Goal: Information Seeking & Learning: Learn about a topic

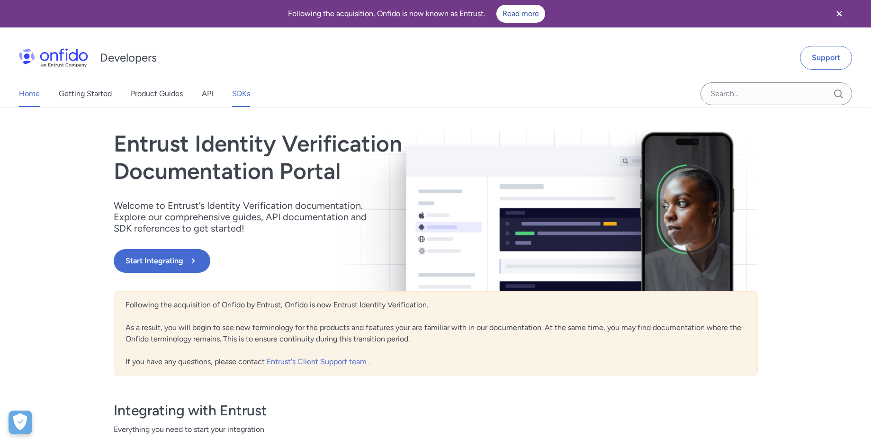
click at [238, 96] on link "SDKs" at bounding box center [241, 94] width 18 height 27
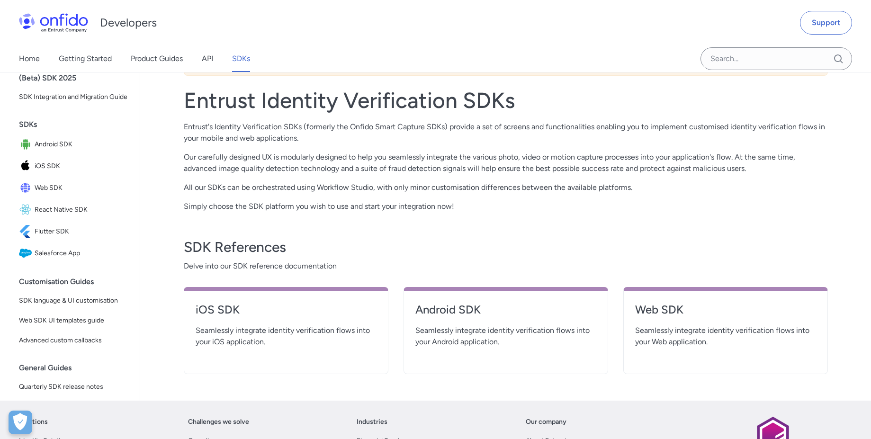
scroll to position [85, 0]
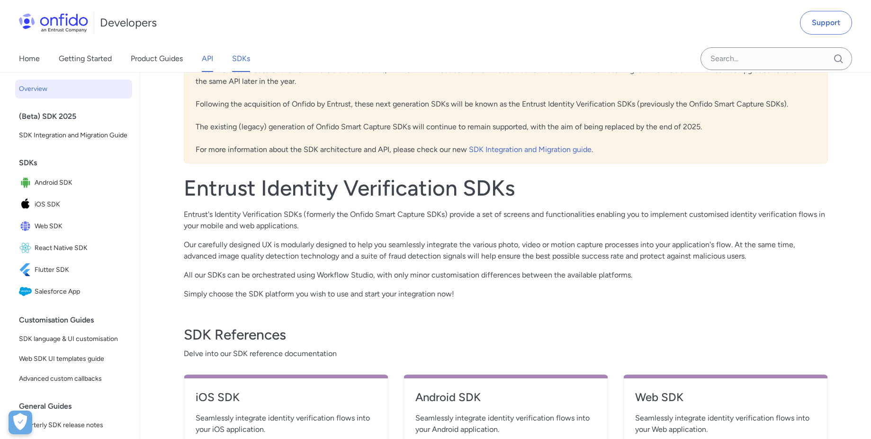
click at [209, 58] on link "API" at bounding box center [207, 58] width 11 height 27
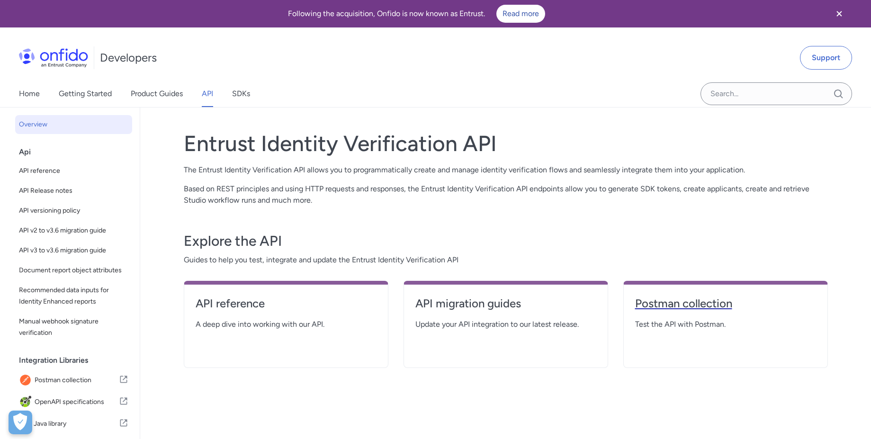
click at [692, 306] on h4 "Postman collection" at bounding box center [725, 303] width 181 height 15
click at [143, 94] on link "Product Guides" at bounding box center [157, 94] width 52 height 27
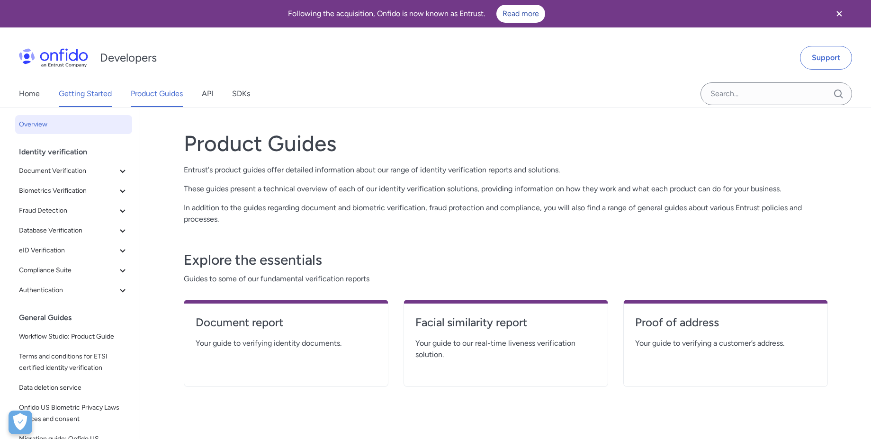
click at [109, 96] on link "Getting Started" at bounding box center [85, 94] width 53 height 27
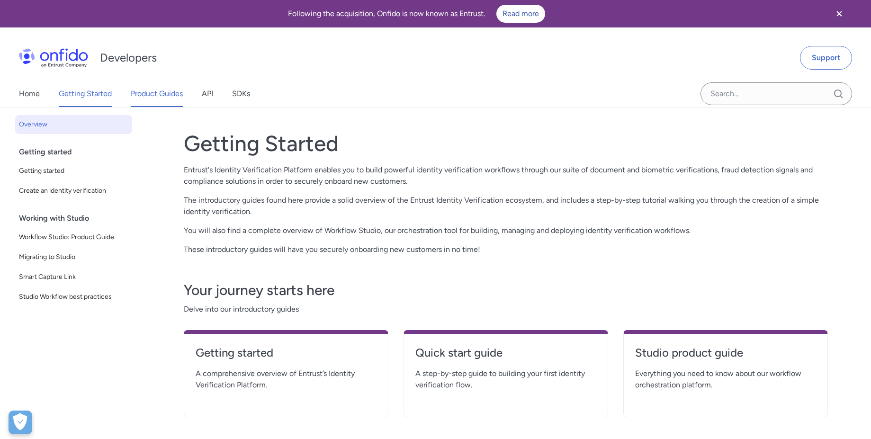
click at [161, 98] on link "Product Guides" at bounding box center [157, 94] width 52 height 27
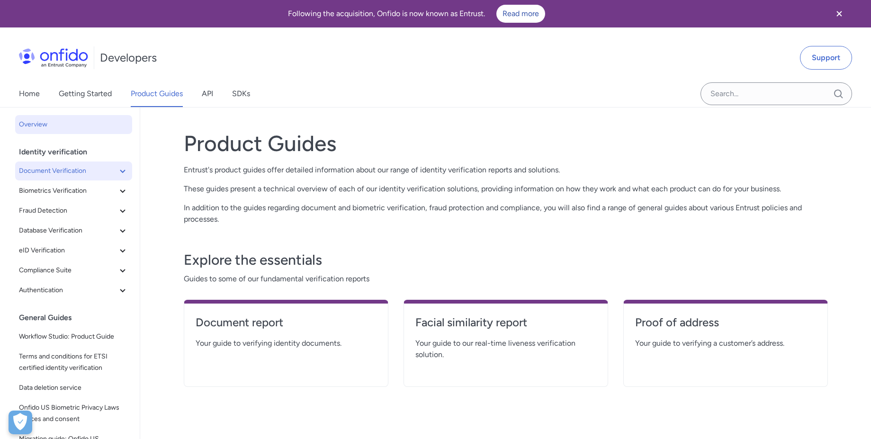
click at [90, 173] on span "Document Verification" at bounding box center [68, 170] width 98 height 11
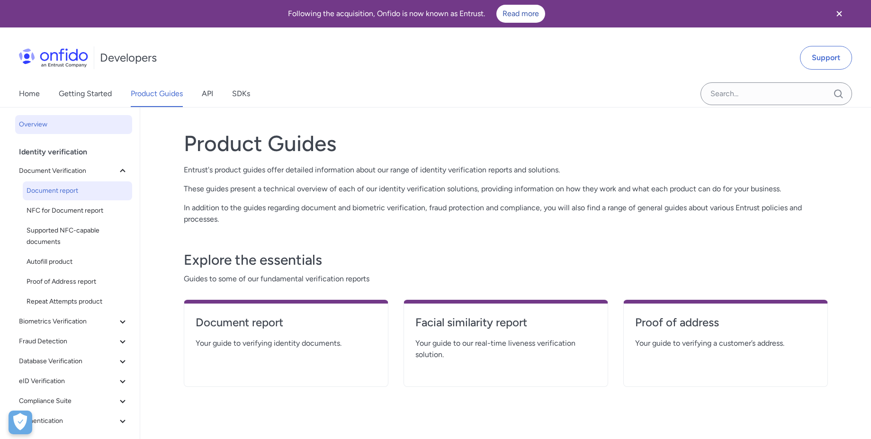
click at [48, 192] on span "Document report" at bounding box center [78, 190] width 102 height 11
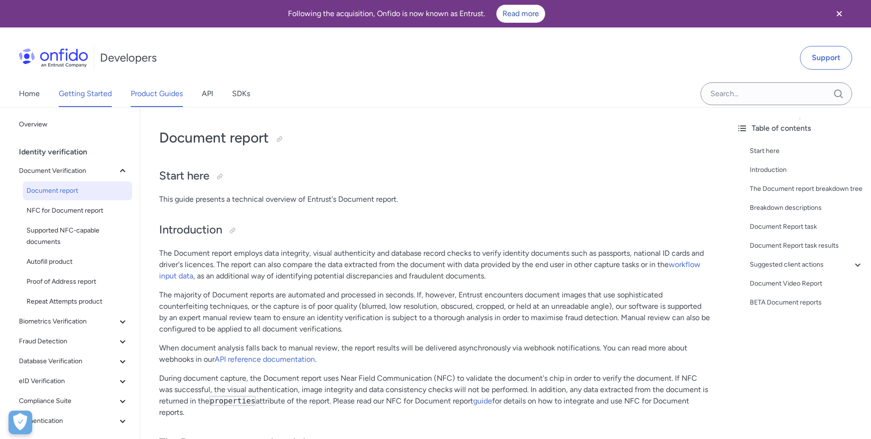
click at [87, 97] on link "Getting Started" at bounding box center [85, 94] width 53 height 27
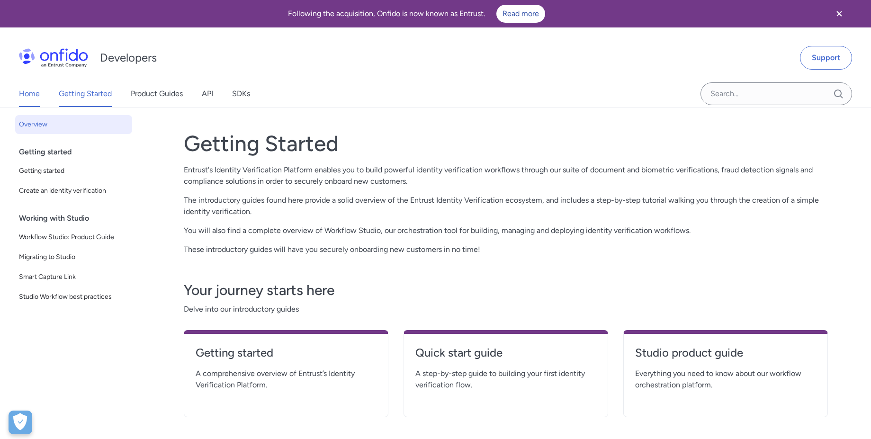
click at [33, 96] on link "Home" at bounding box center [29, 94] width 21 height 27
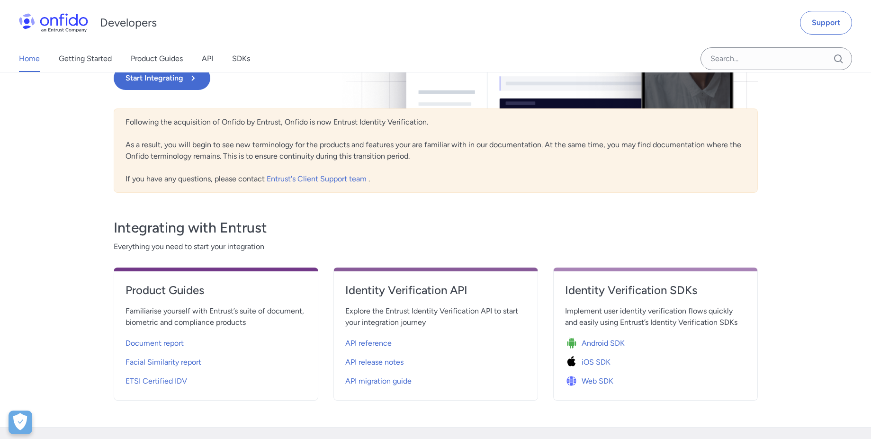
scroll to position [85, 0]
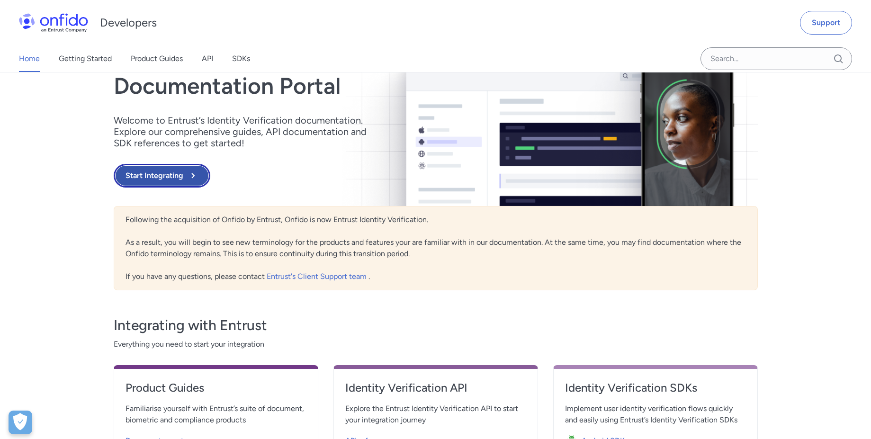
click at [162, 179] on button "Start Integrating" at bounding box center [162, 176] width 97 height 24
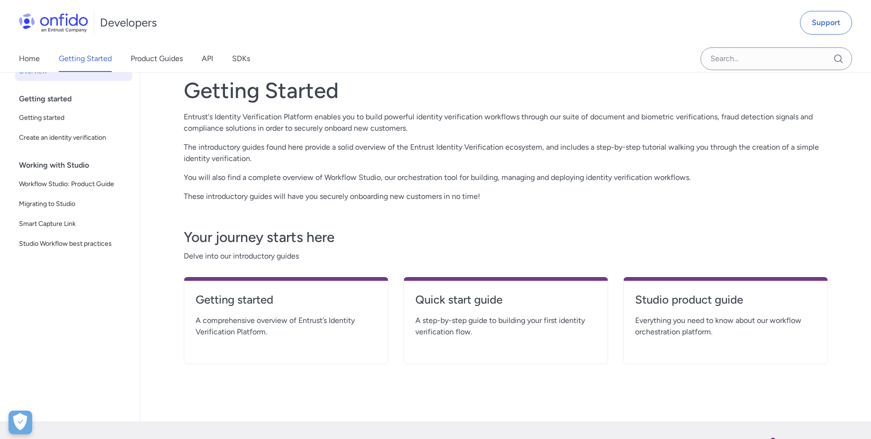
scroll to position [85, 0]
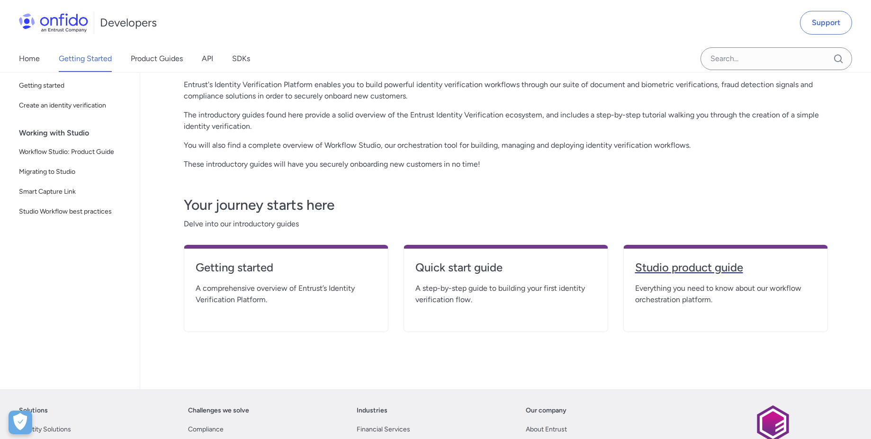
click at [688, 272] on h4 "Studio product guide" at bounding box center [725, 267] width 181 height 15
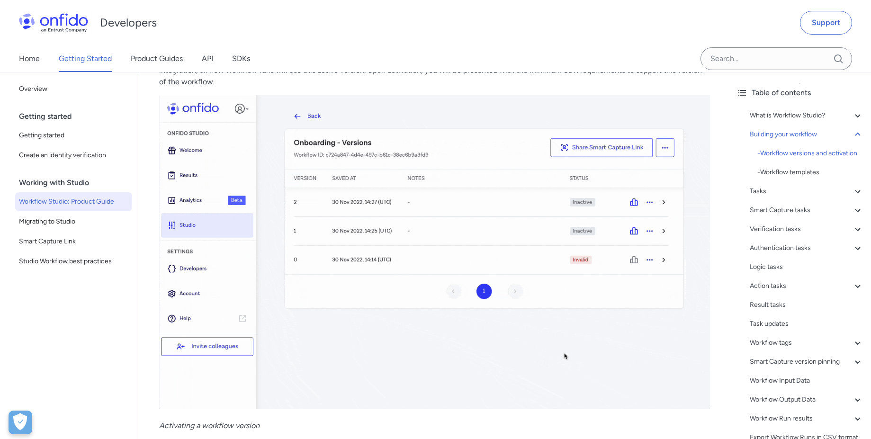
scroll to position [1876, 0]
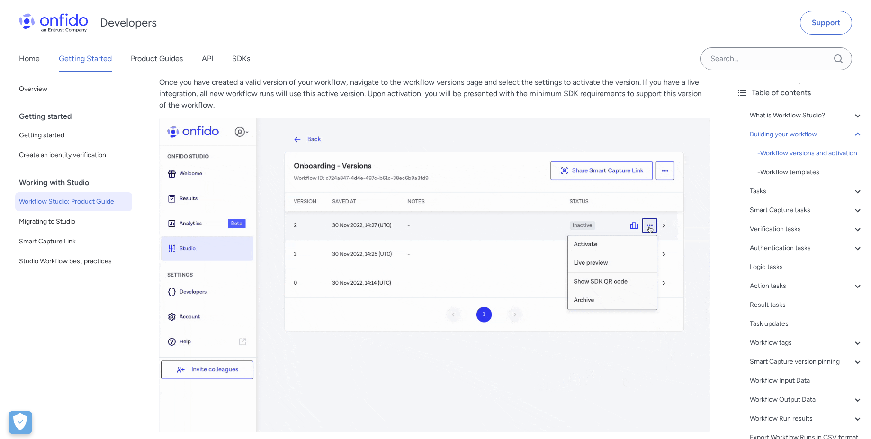
click at [230, 154] on img at bounding box center [434, 275] width 551 height 314
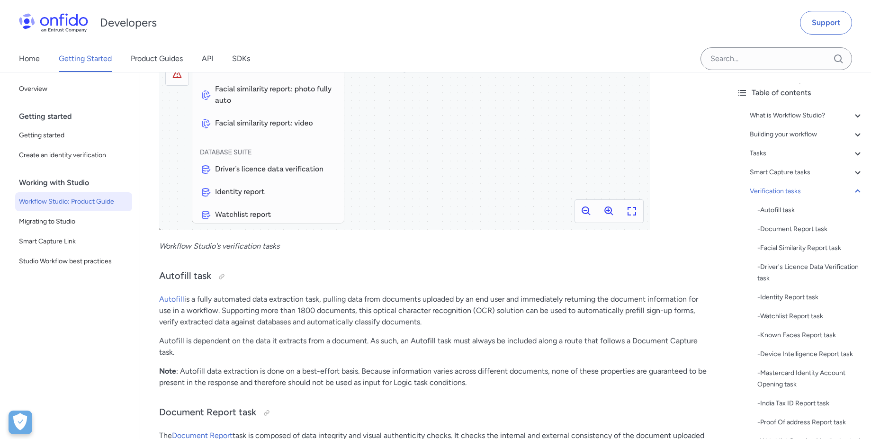
scroll to position [7505, 0]
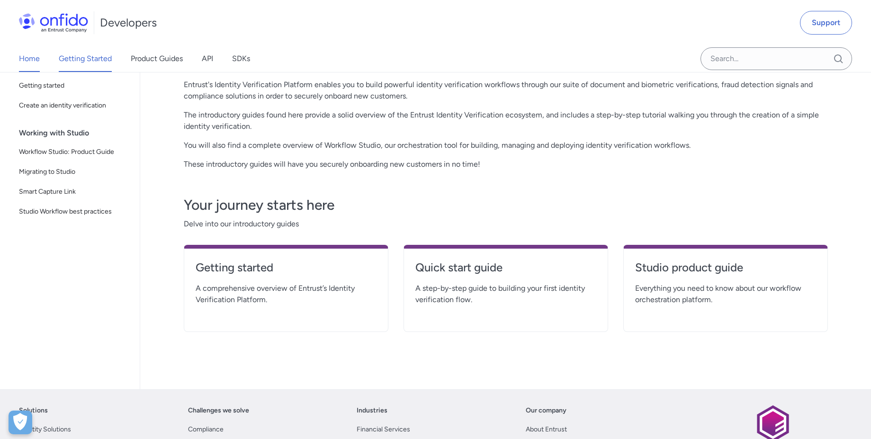
click at [32, 61] on link "Home" at bounding box center [29, 58] width 21 height 27
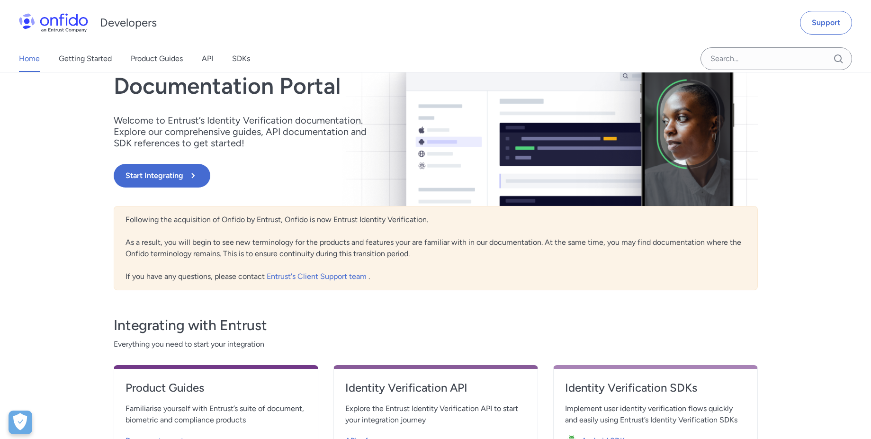
click at [135, 25] on h1 "Developers" at bounding box center [128, 22] width 57 height 15
click at [58, 23] on img at bounding box center [53, 22] width 69 height 19
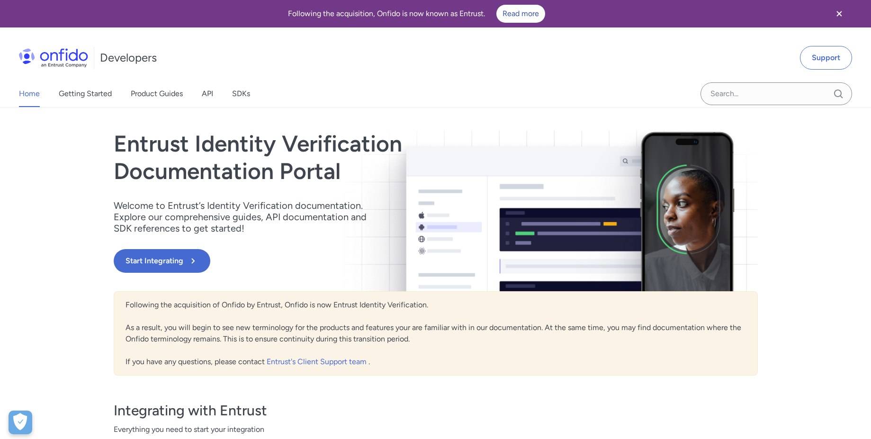
click at [138, 56] on h1 "Developers" at bounding box center [128, 57] width 57 height 15
click at [244, 91] on link "SDKs" at bounding box center [241, 94] width 18 height 27
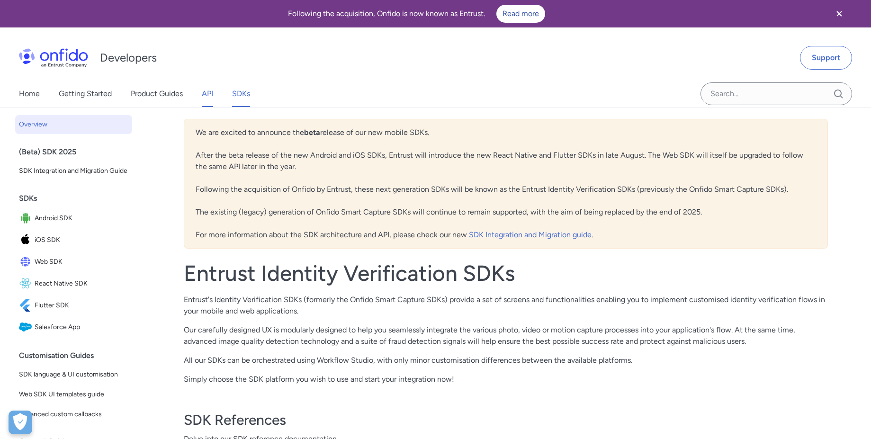
click at [211, 98] on link "API" at bounding box center [207, 94] width 11 height 27
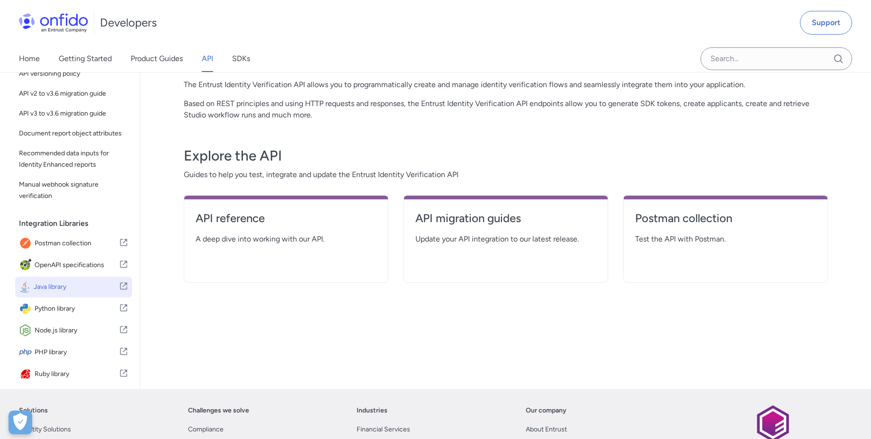
scroll to position [85, 0]
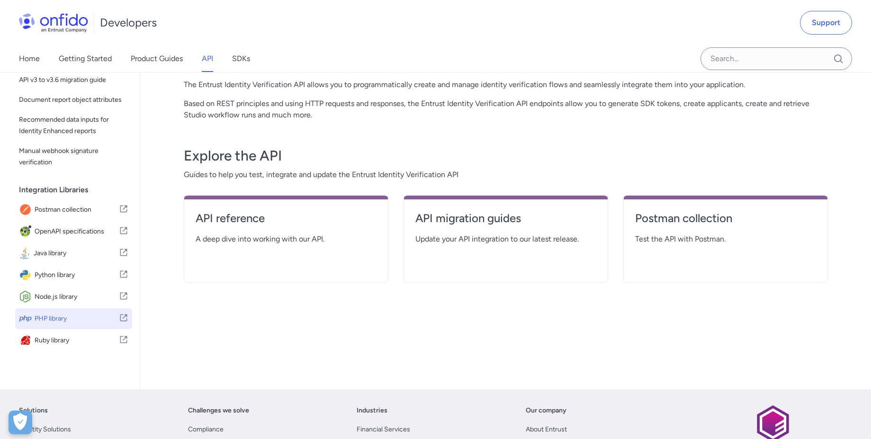
click at [83, 326] on span "PHP library" at bounding box center [77, 318] width 84 height 13
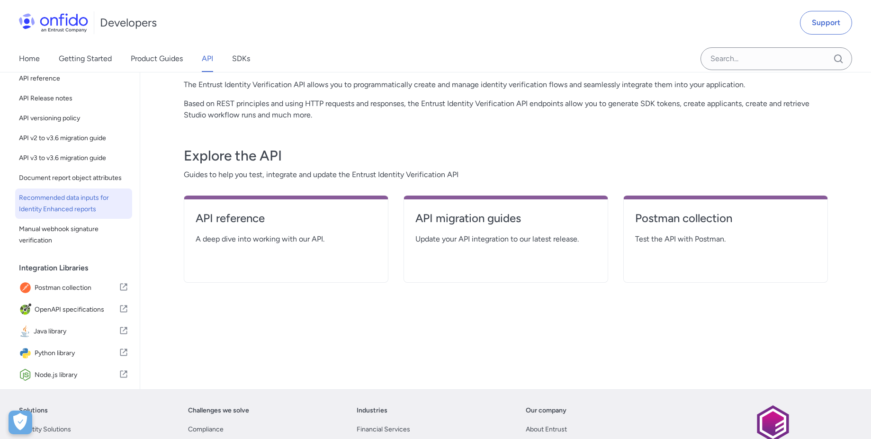
scroll to position [0, 0]
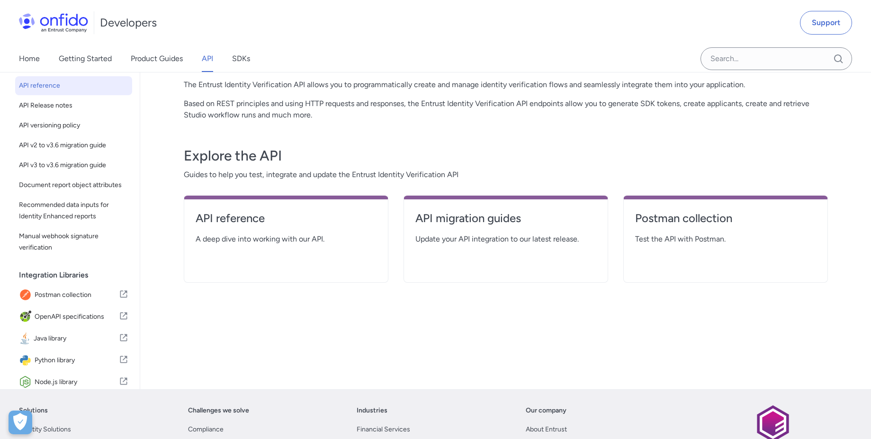
click at [63, 91] on link "API reference" at bounding box center [73, 85] width 117 height 19
select select "http"
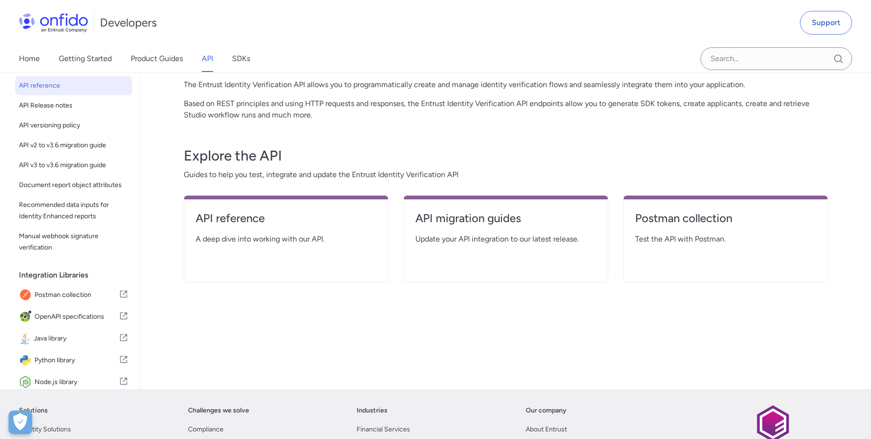
select select "http"
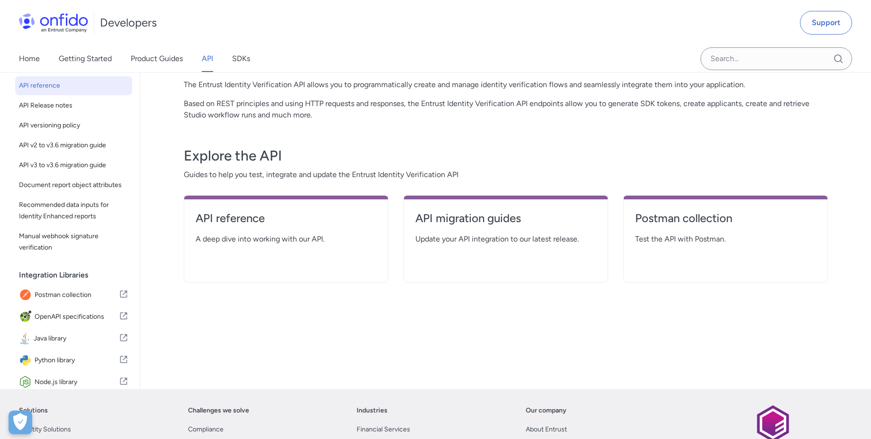
select select "http"
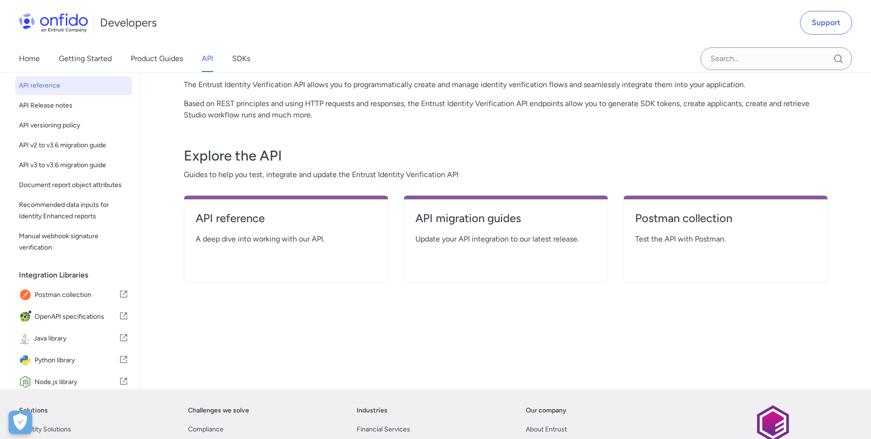
select select "http"
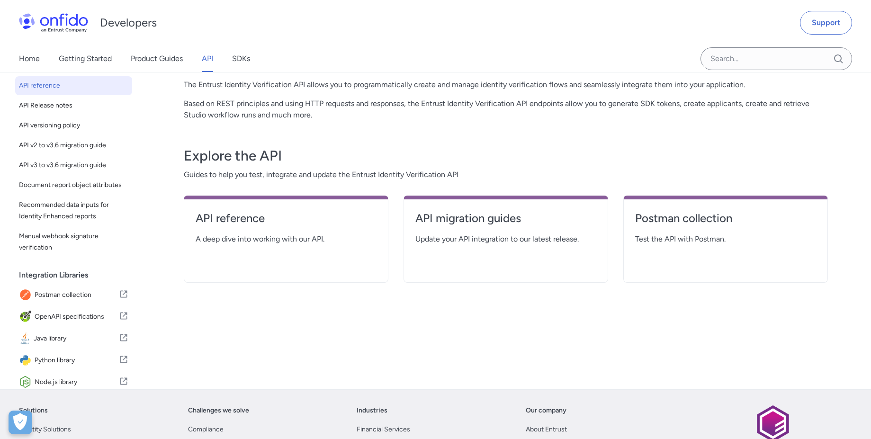
select select "http"
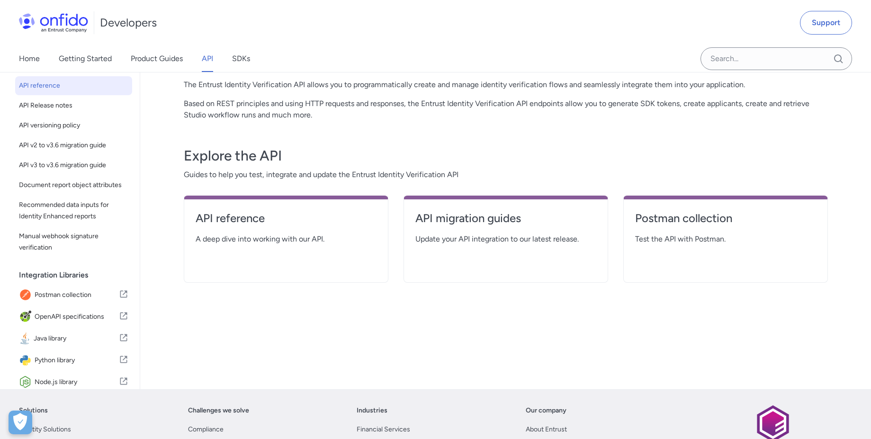
select select "http"
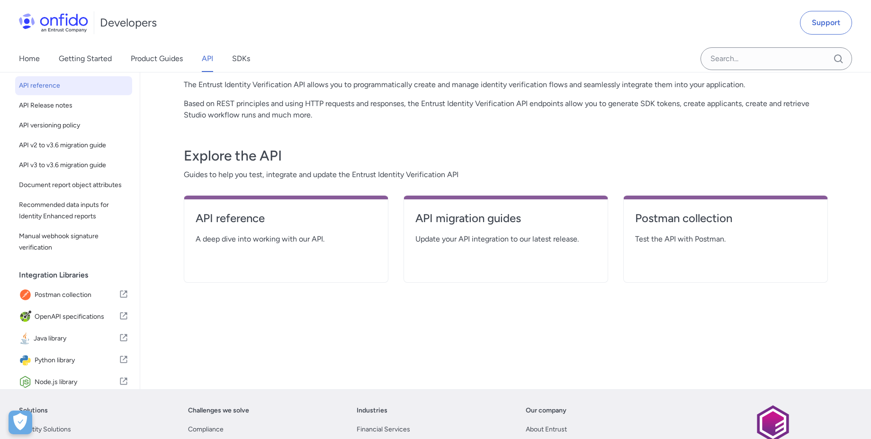
select select "http"
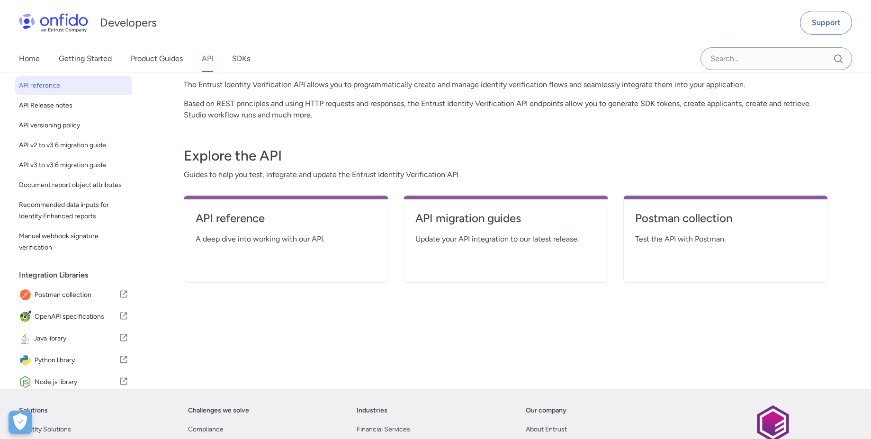
select select "http"
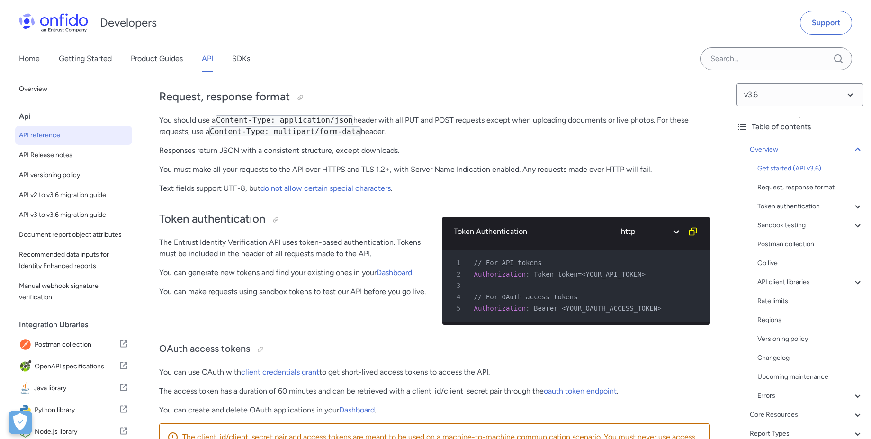
scroll to position [256, 0]
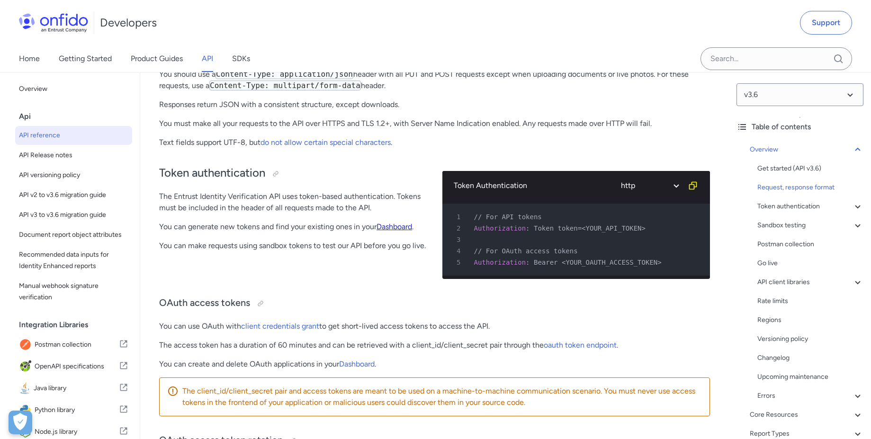
click at [394, 227] on link "Dashboard" at bounding box center [395, 226] width 36 height 9
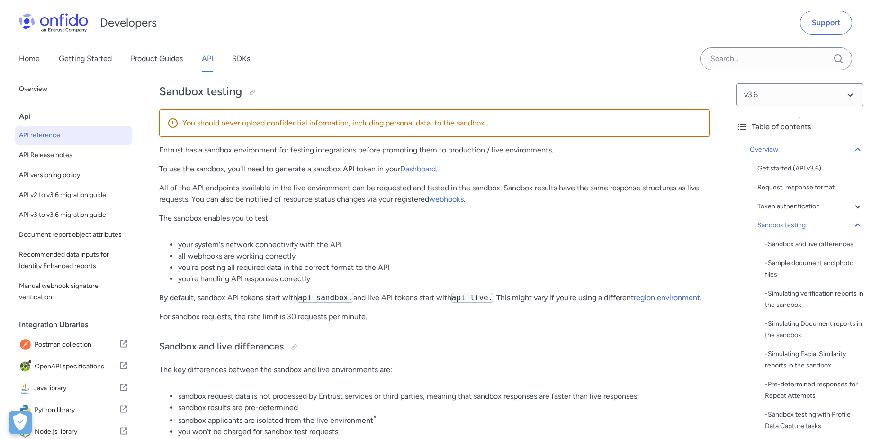
click at [328, 303] on code "api_sandbox." at bounding box center [326, 298] width 56 height 10
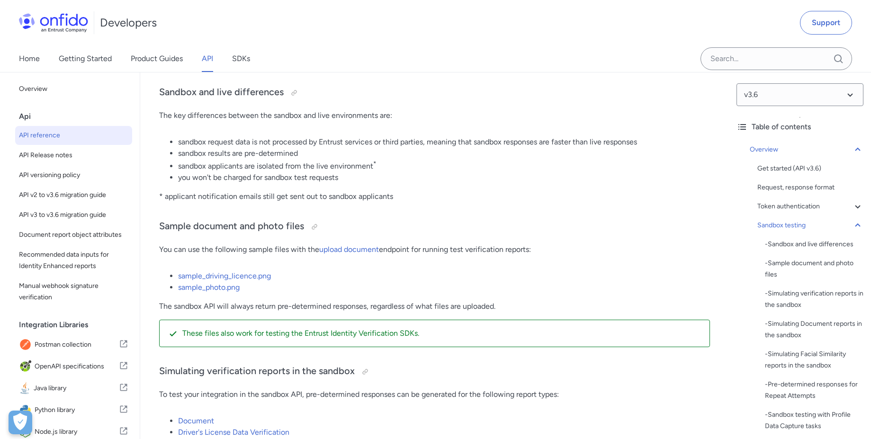
scroll to position [1661, 0]
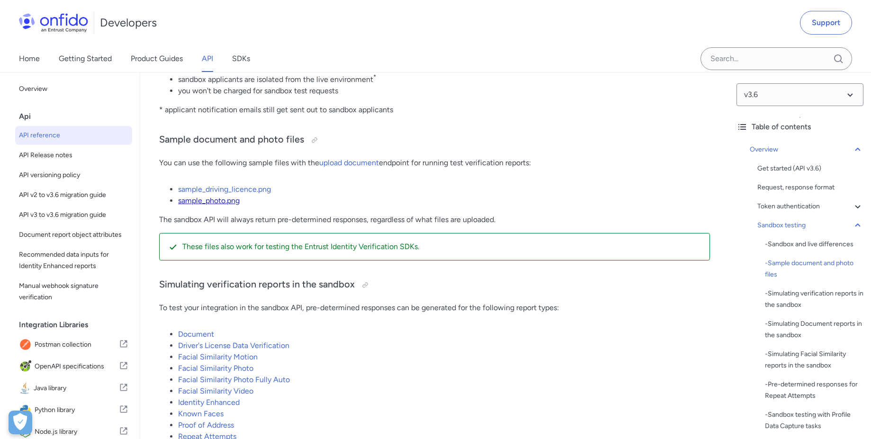
click at [213, 205] on link "sample_photo.png" at bounding box center [209, 200] width 62 height 9
